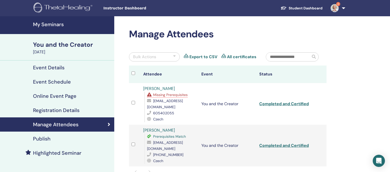
click at [44, 23] on h4 "My Seminars" at bounding box center [72, 24] width 78 height 6
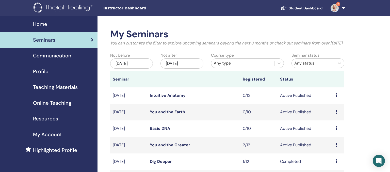
click at [52, 88] on span "Teaching Materials" at bounding box center [55, 87] width 45 height 8
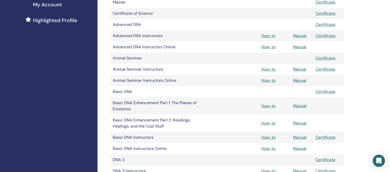
scroll to position [134, 0]
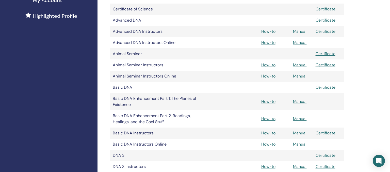
click at [298, 134] on link "Manual" at bounding box center [299, 132] width 13 height 5
